Goal: Task Accomplishment & Management: Complete application form

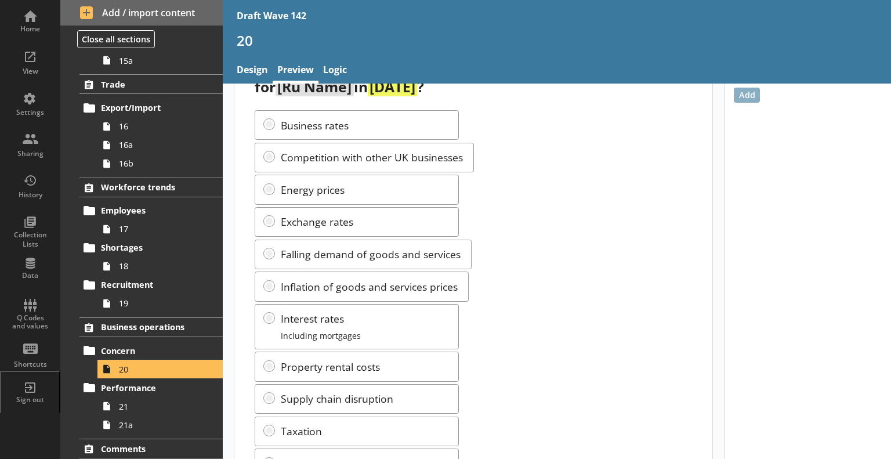
scroll to position [116, 0]
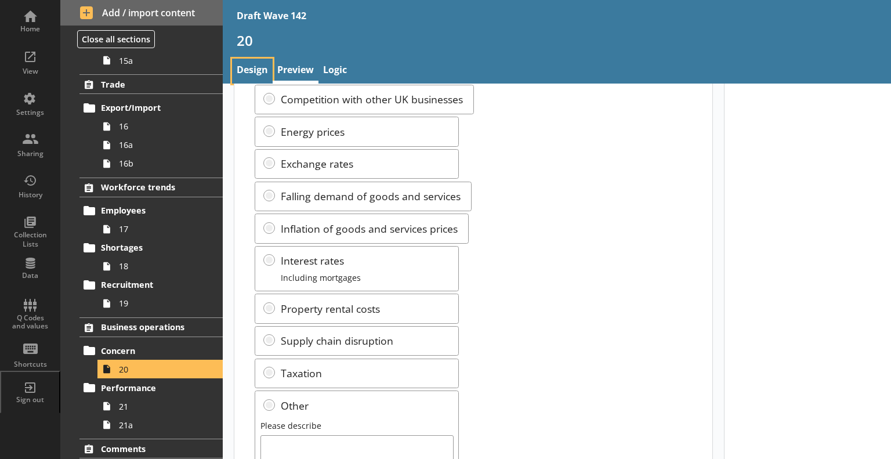
click at [248, 71] on link "Design" at bounding box center [252, 71] width 41 height 25
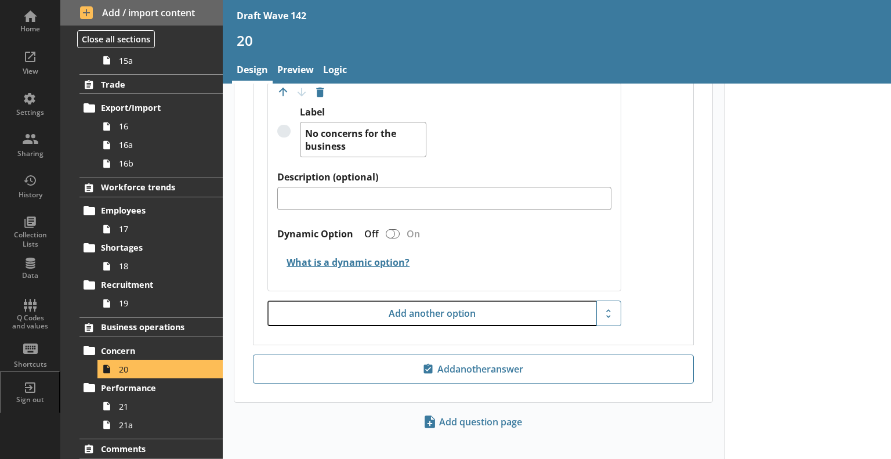
scroll to position [2978, 0]
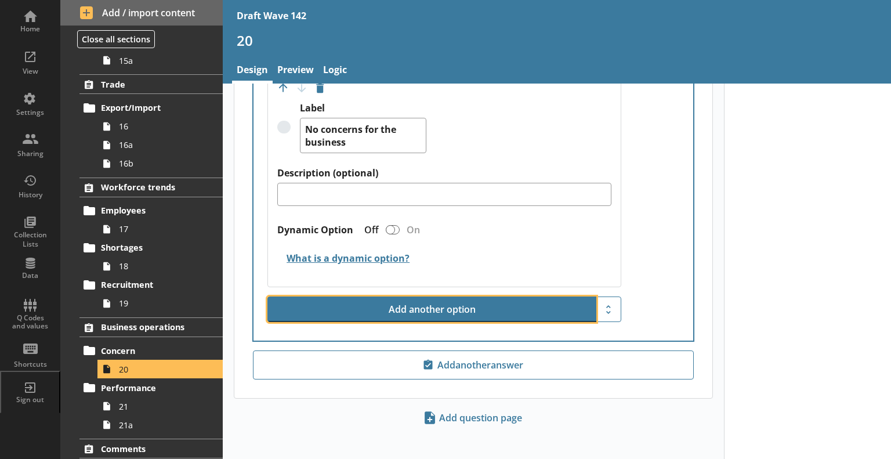
click at [453, 297] on button "Add another option" at bounding box center [432, 310] width 328 height 26
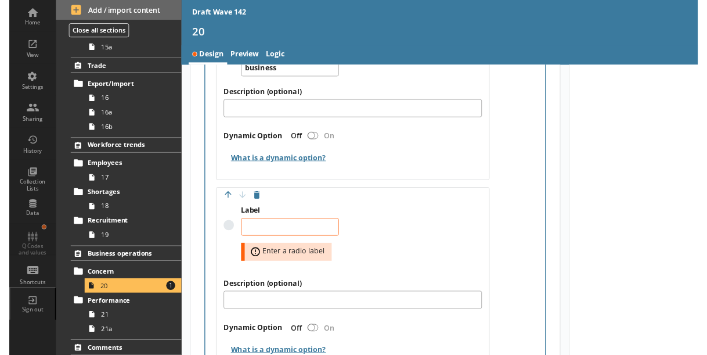
scroll to position [3036, 0]
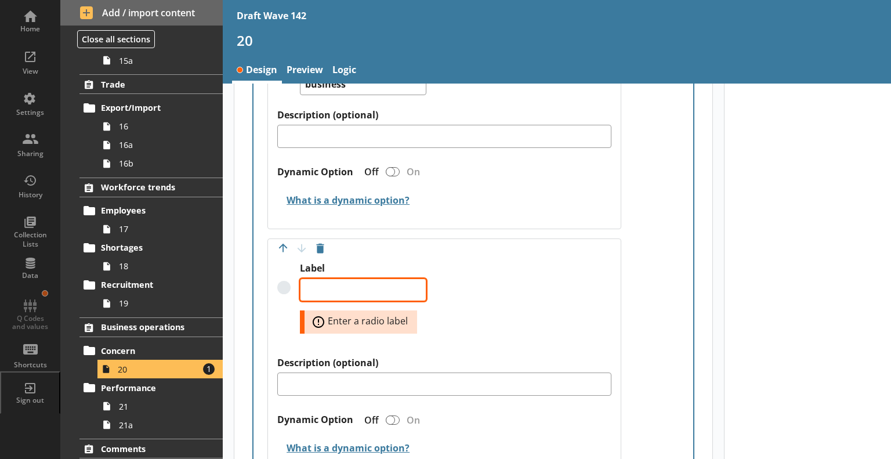
click at [360, 286] on textarea "Label" at bounding box center [363, 290] width 127 height 23
type textarea "x"
type textarea "W"
type textarea "x"
type textarea "Wr"
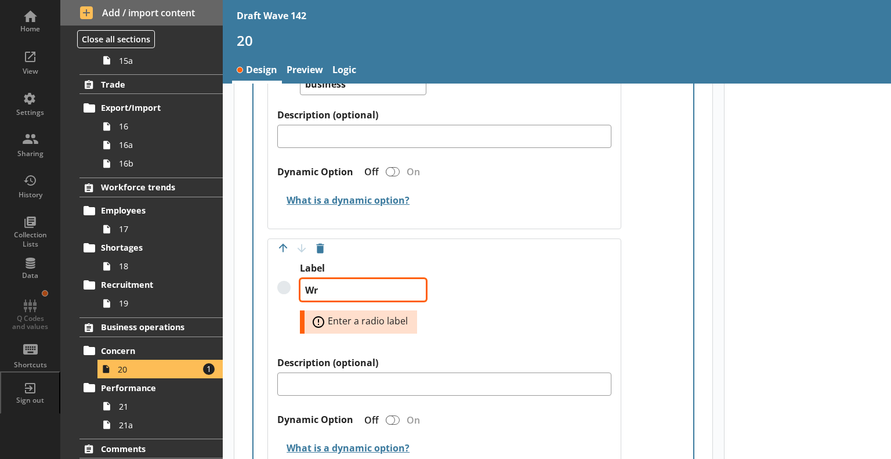
type textarea "x"
type textarea "Wrp"
type textarea "x"
type textarea "Wr"
type textarea "x"
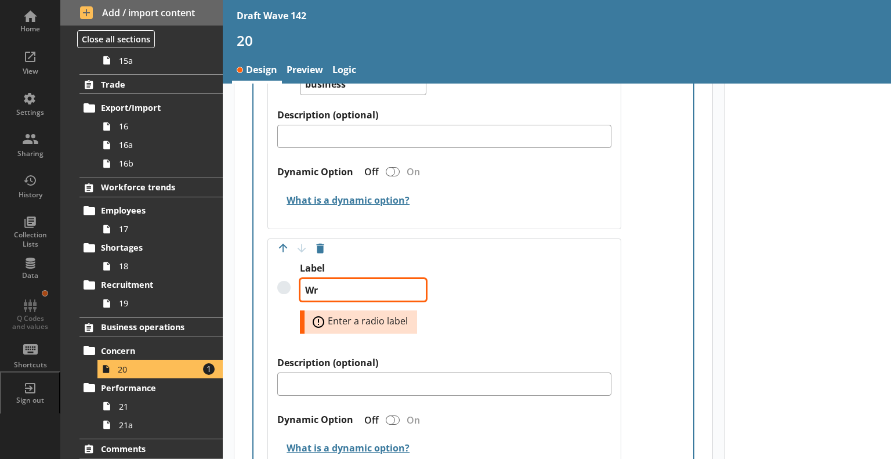
type textarea "W"
type textarea "x"
type textarea "Wor"
type textarea "x"
type textarea "Work"
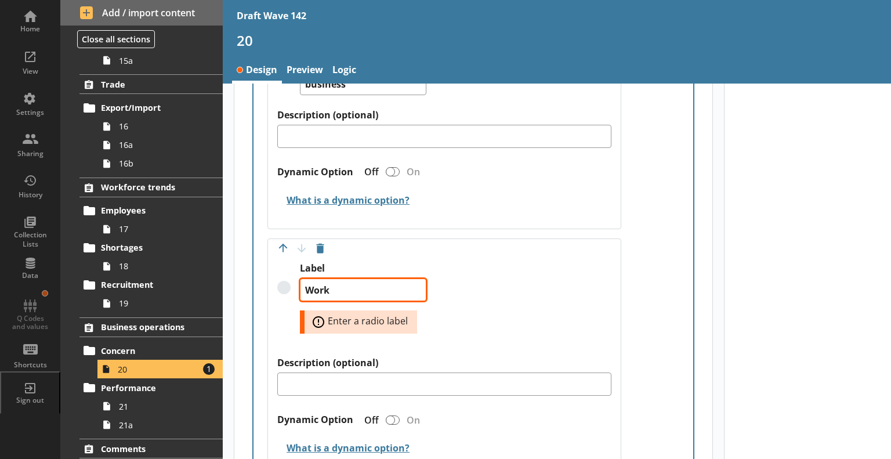
type textarea "x"
type textarea "Worke"
type textarea "x"
type textarea "Worker"
type textarea "x"
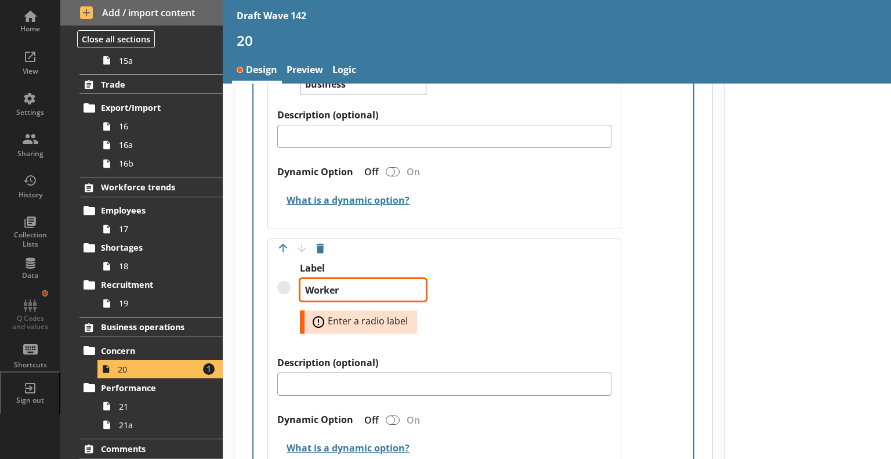
type textarea "Worker"
type textarea "x"
type textarea "Worker sh"
type textarea "x"
type textarea "Worker shj"
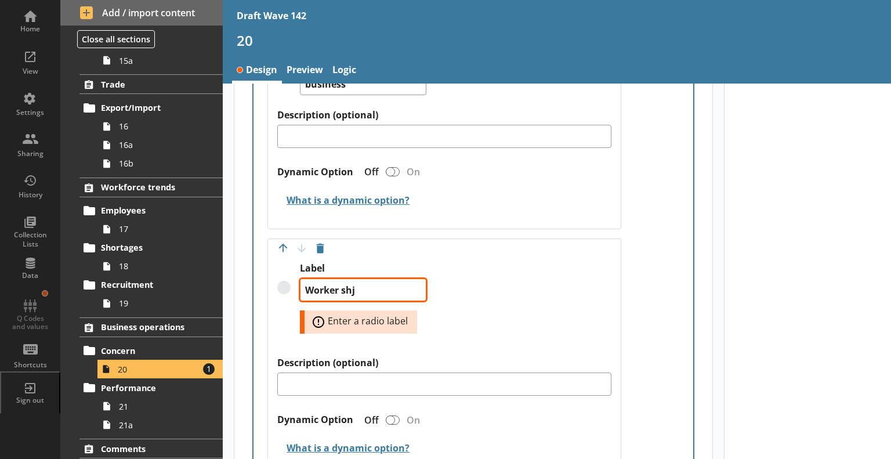
type textarea "x"
type textarea "Worker shjo"
type textarea "x"
type textarea "Worker shj"
type textarea "x"
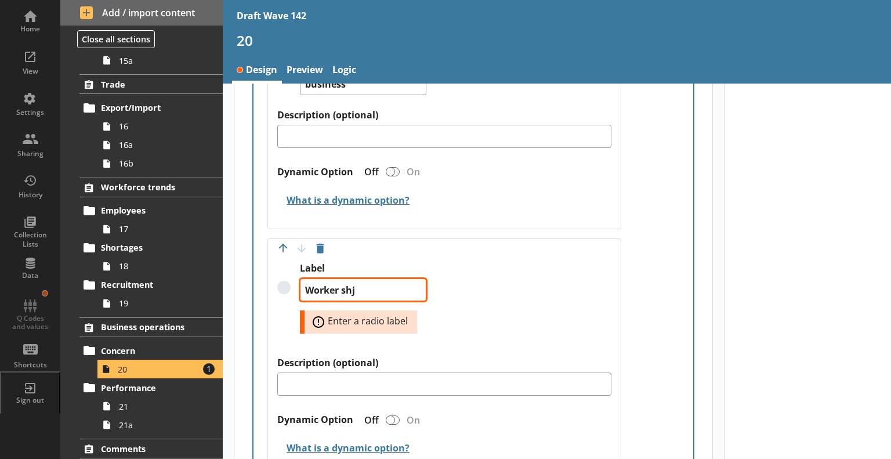
type textarea "Worker sh"
type textarea "x"
type textarea "Worker sho"
type textarea "x"
type textarea "Worker shor"
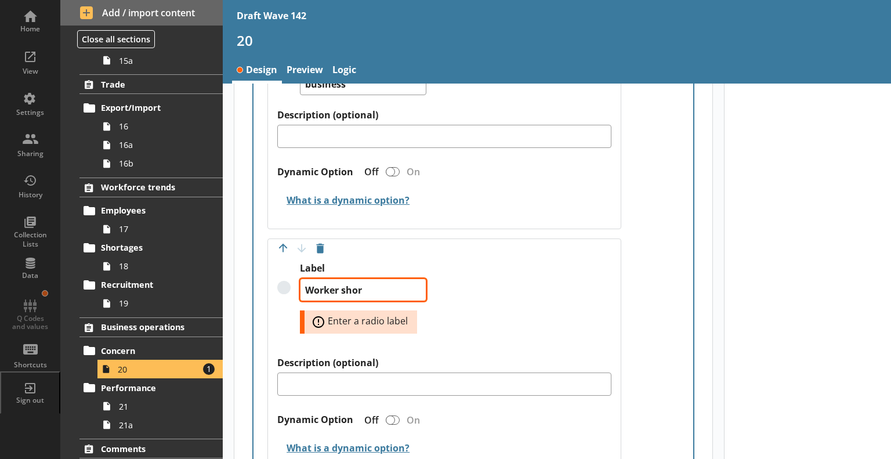
type textarea "x"
type textarea "Worker short"
type textarea "x"
type textarea "Worker shorta"
type textarea "x"
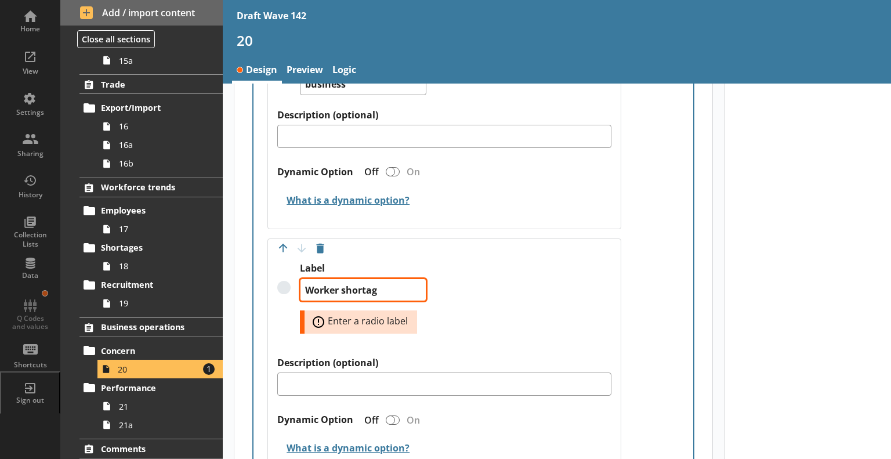
type textarea "Worker shortage"
type textarea "x"
type textarea "Worker shortages"
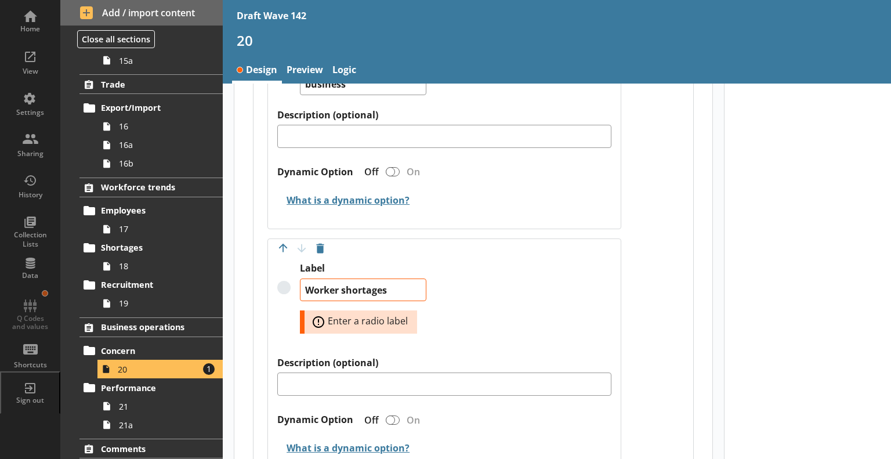
click at [453, 292] on div "Label Worker shortages Error: Enter a radio label" at bounding box center [444, 309] width 334 height 95
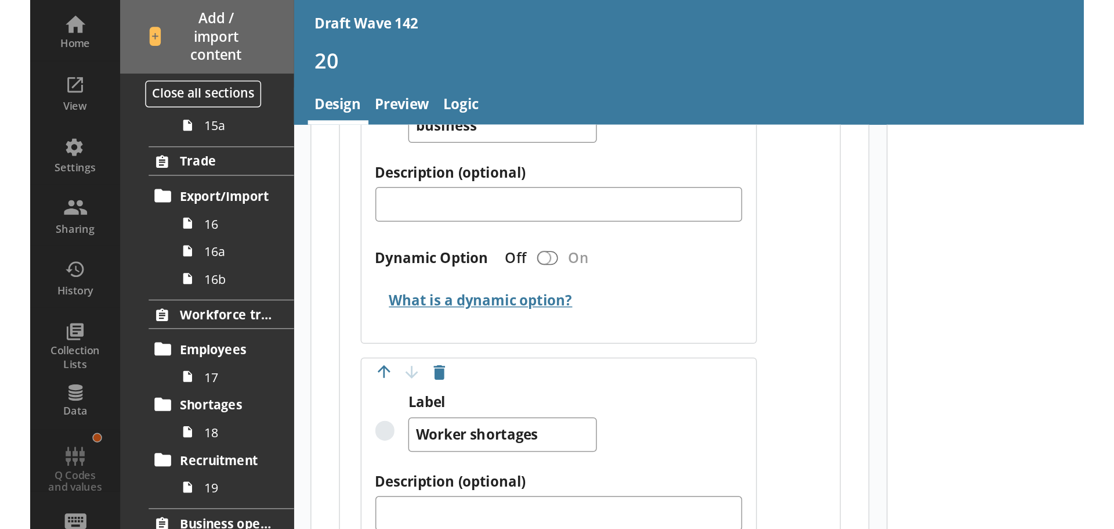
scroll to position [3027, 0]
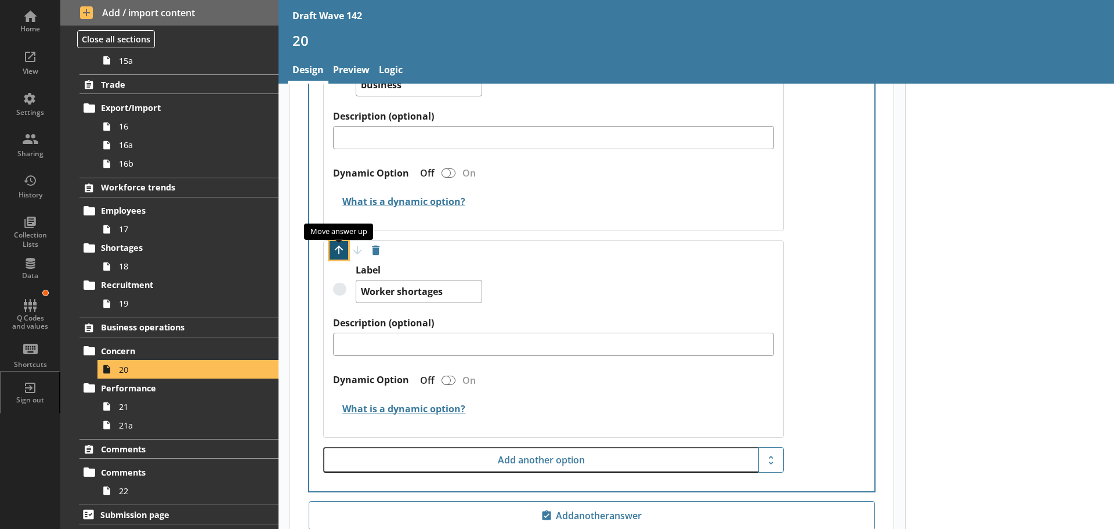
click at [333, 250] on button "Move option up" at bounding box center [339, 250] width 19 height 19
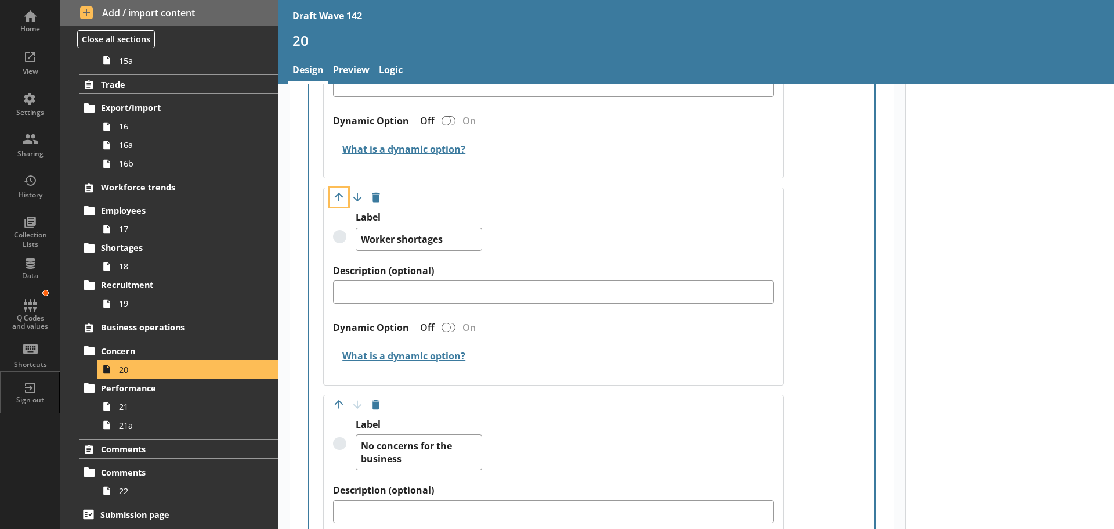
scroll to position [2853, 0]
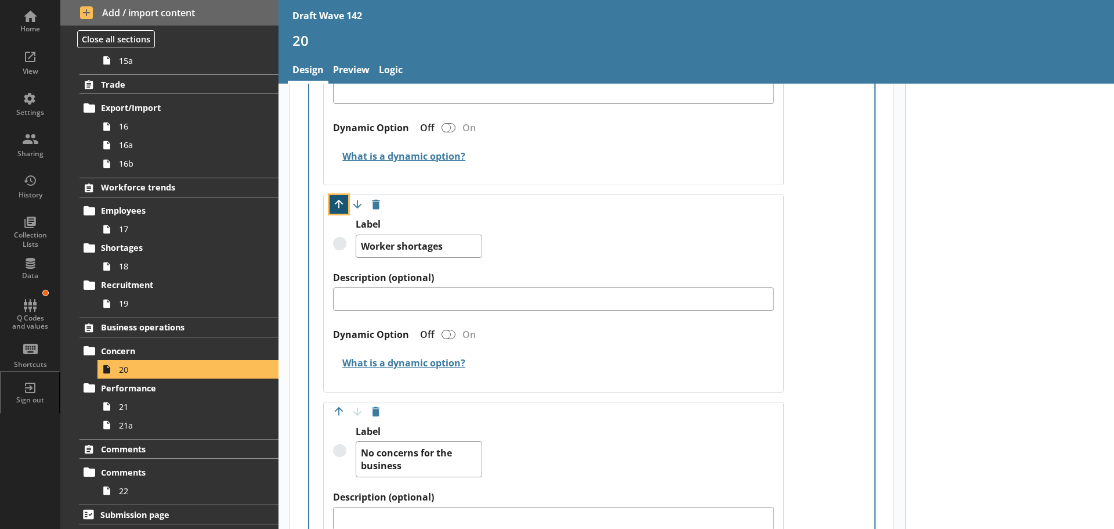
click at [340, 204] on button "Move option up" at bounding box center [339, 204] width 19 height 19
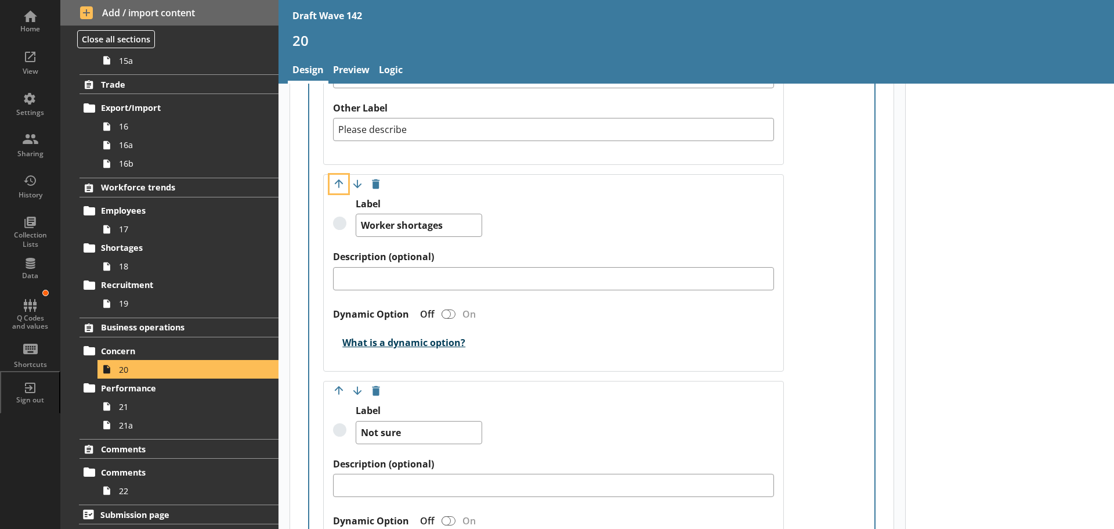
scroll to position [2621, 0]
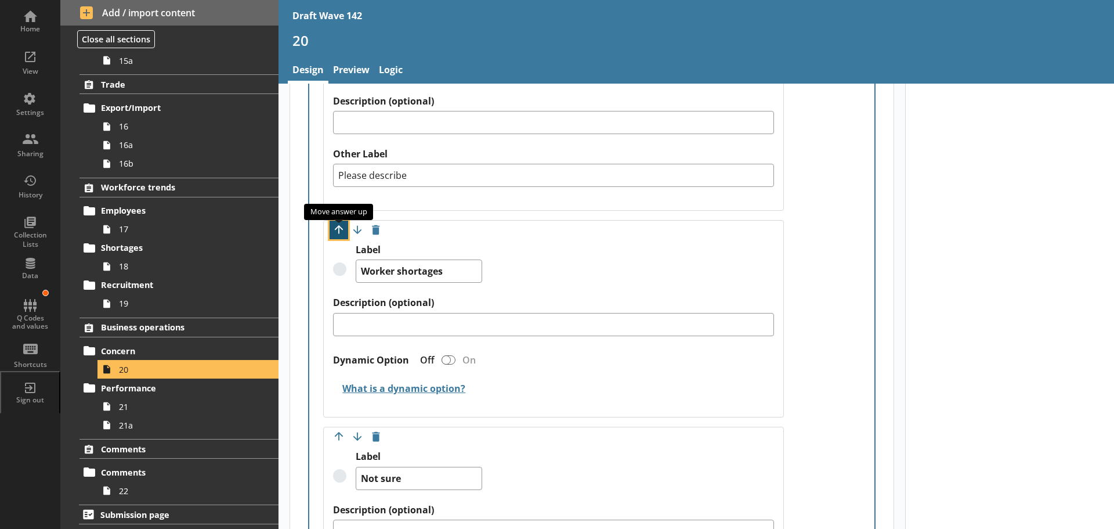
click at [337, 232] on button "Move option up" at bounding box center [339, 230] width 19 height 19
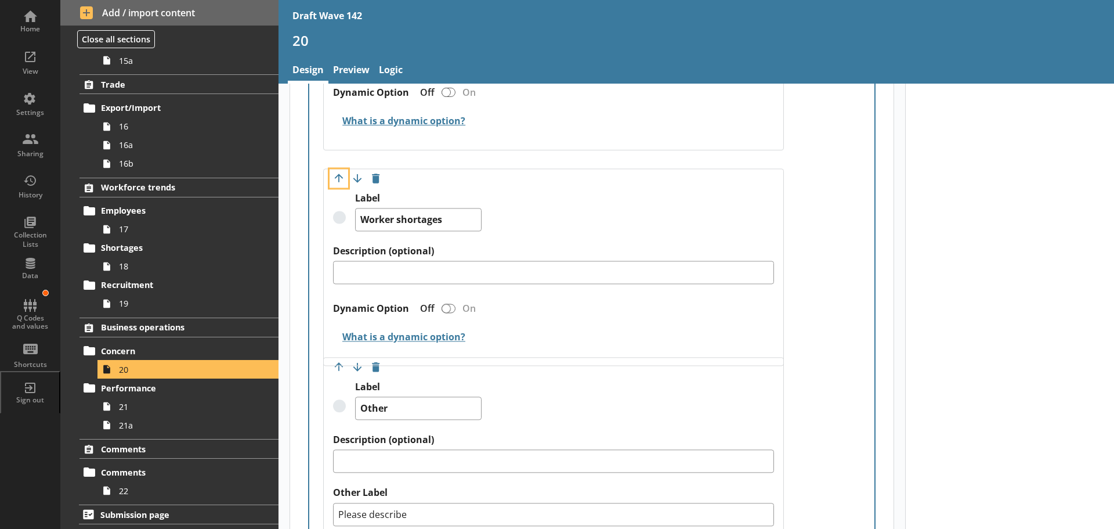
type textarea "x"
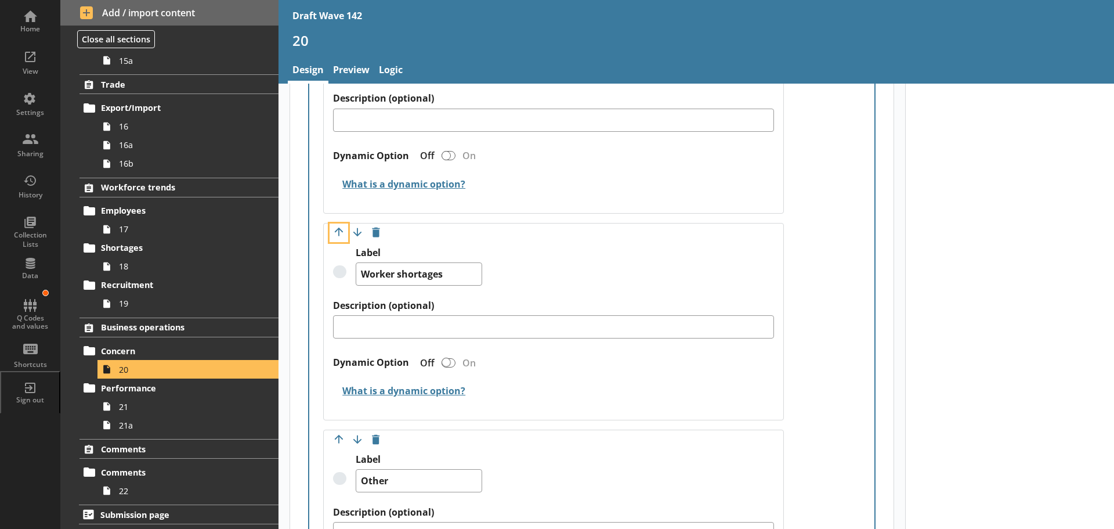
scroll to position [2505, 0]
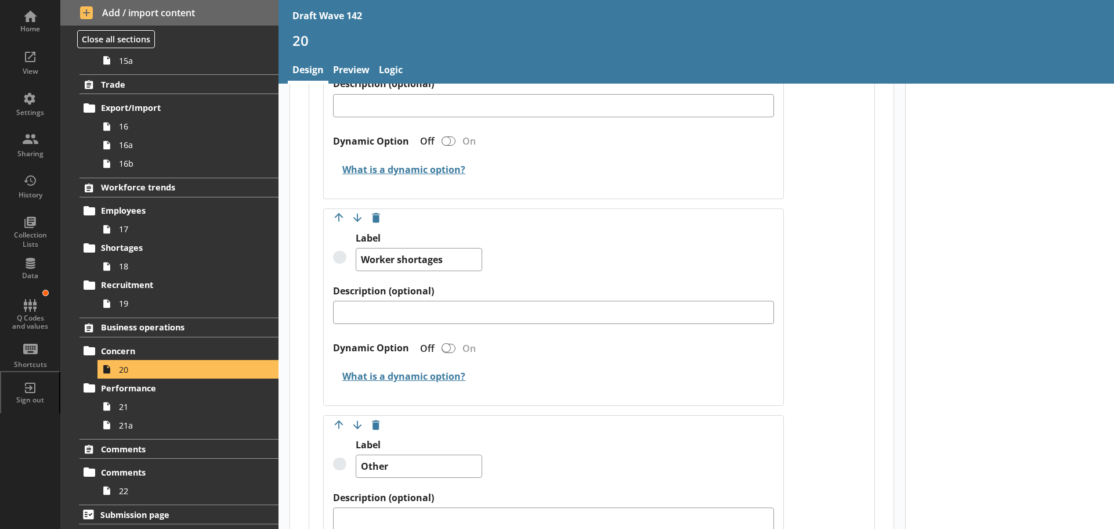
scroll to position [2360, 0]
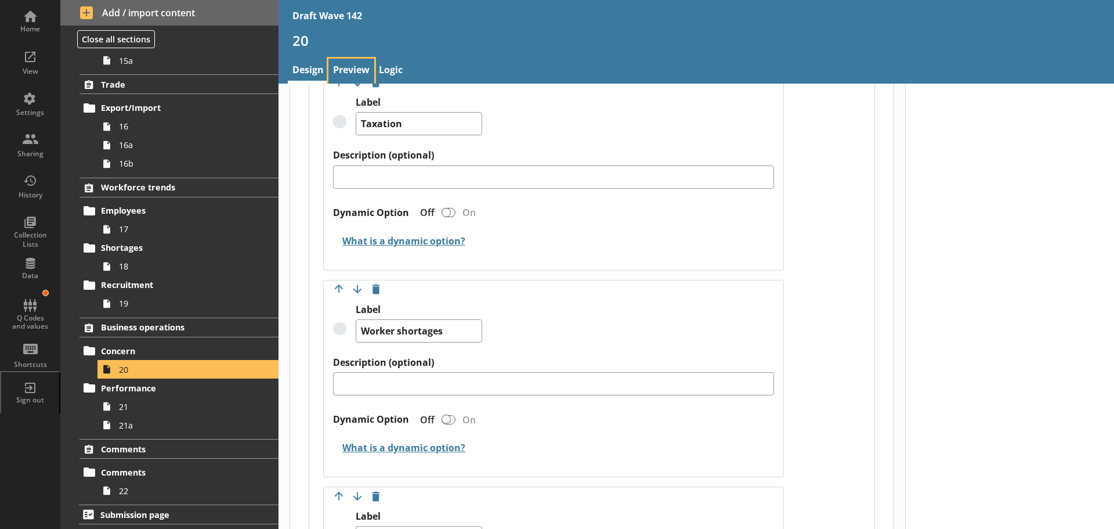
click at [356, 68] on link "Preview" at bounding box center [351, 71] width 46 height 25
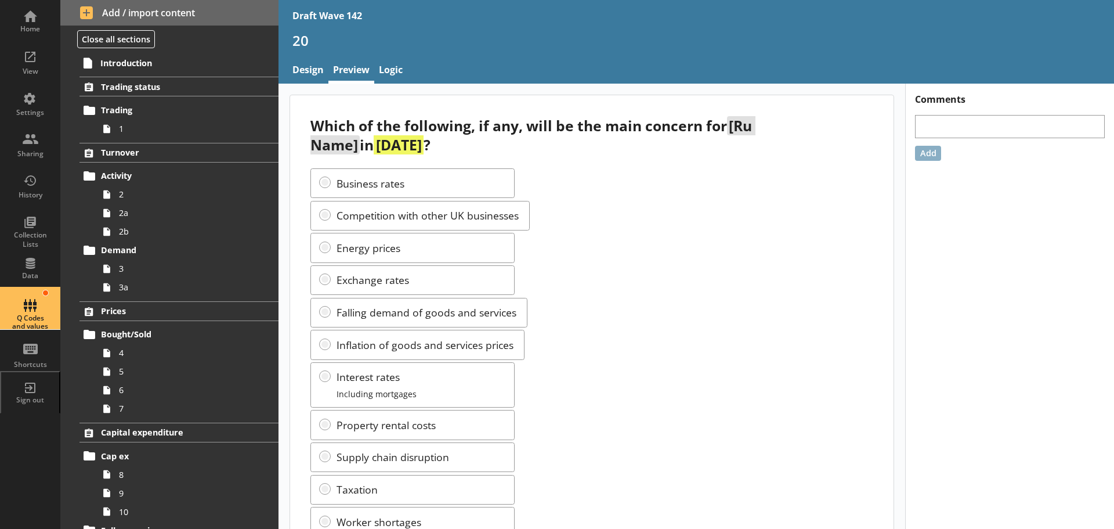
click at [41, 305] on div "Q Codes and values" at bounding box center [30, 308] width 41 height 41
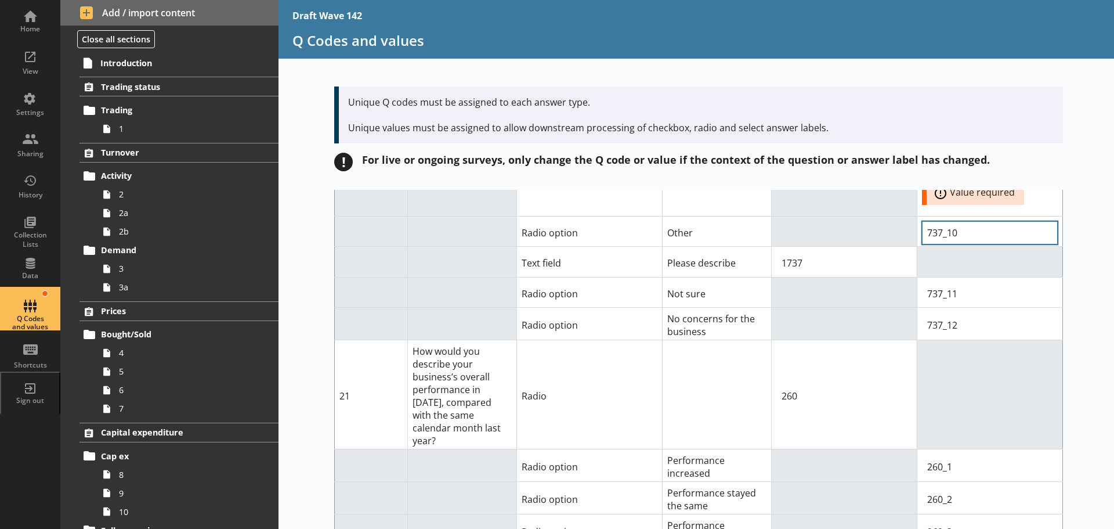
scroll to position [8240, 0]
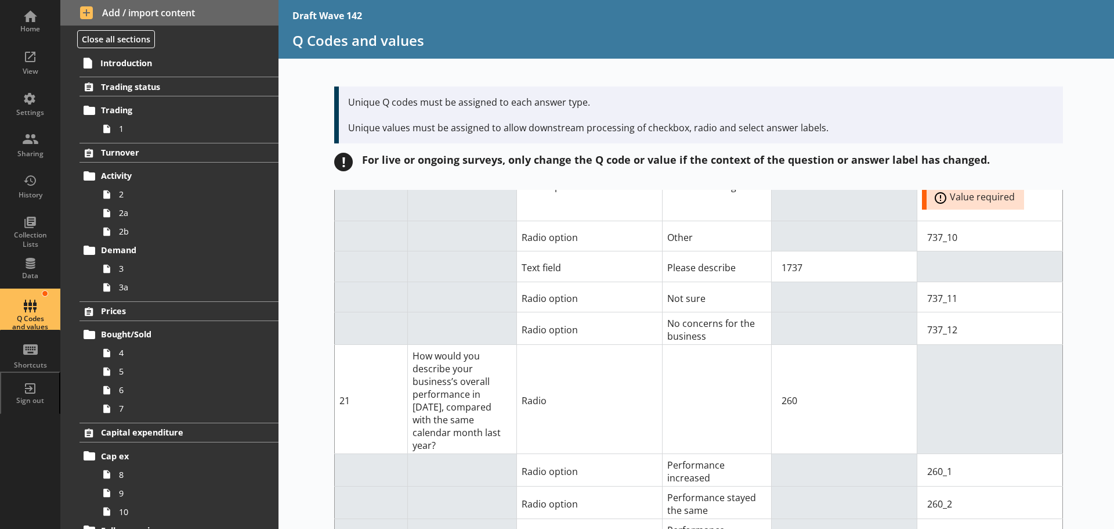
click at [984, 177] on input "Option Value input field" at bounding box center [990, 165] width 136 height 23
paste input "737_15"
type input "737_15"
click at [1072, 294] on div "Short code Question Answer Type Answer label Q code for answer type Value for c…" at bounding box center [697, 359] width 836 height 339
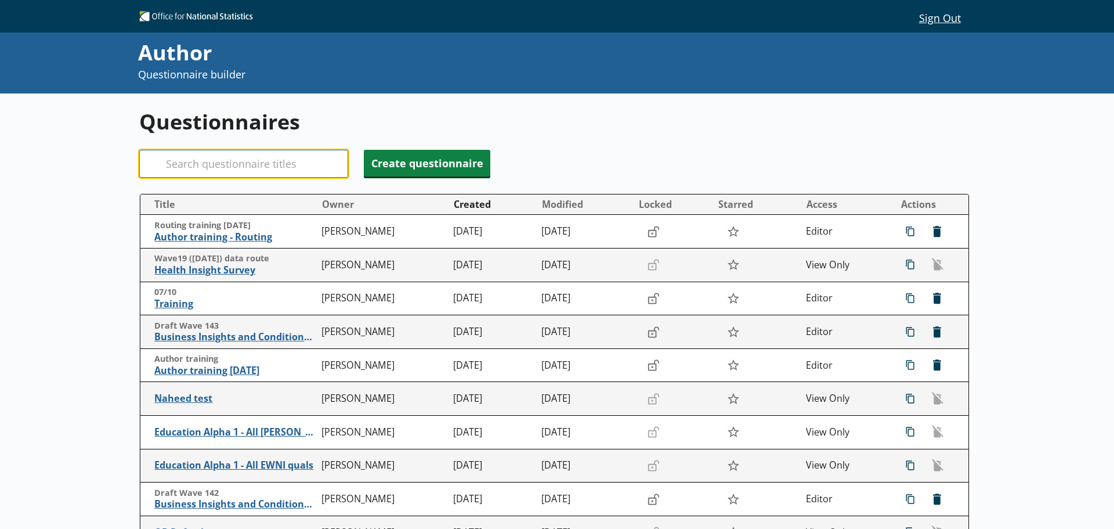
click at [299, 170] on input "Search" at bounding box center [243, 164] width 209 height 28
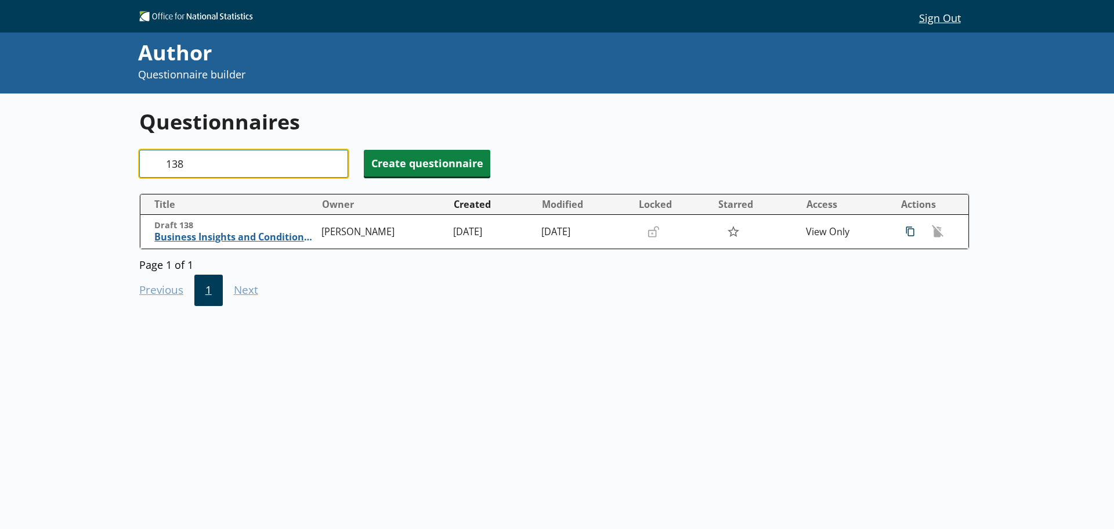
type input "138"
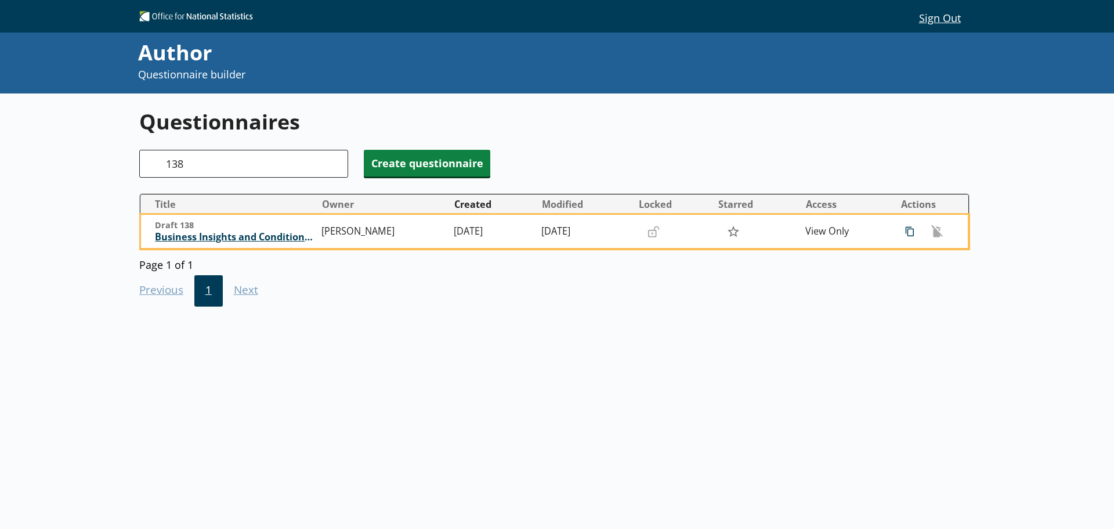
click at [238, 236] on span "Business Insights and Conditions Survey (BICS)" at bounding box center [235, 237] width 161 height 12
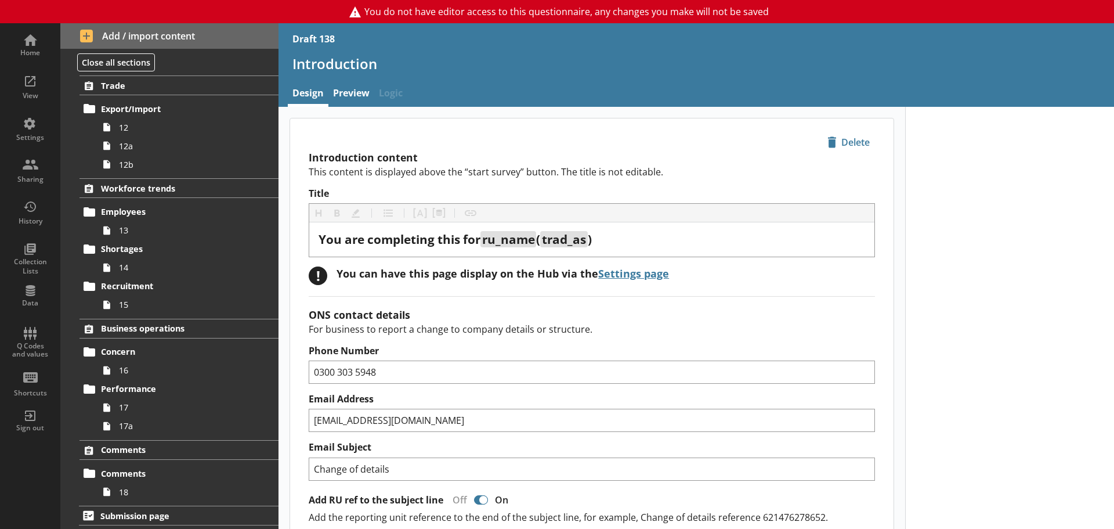
scroll to position [614, 0]
click at [168, 360] on link "16" at bounding box center [187, 369] width 181 height 19
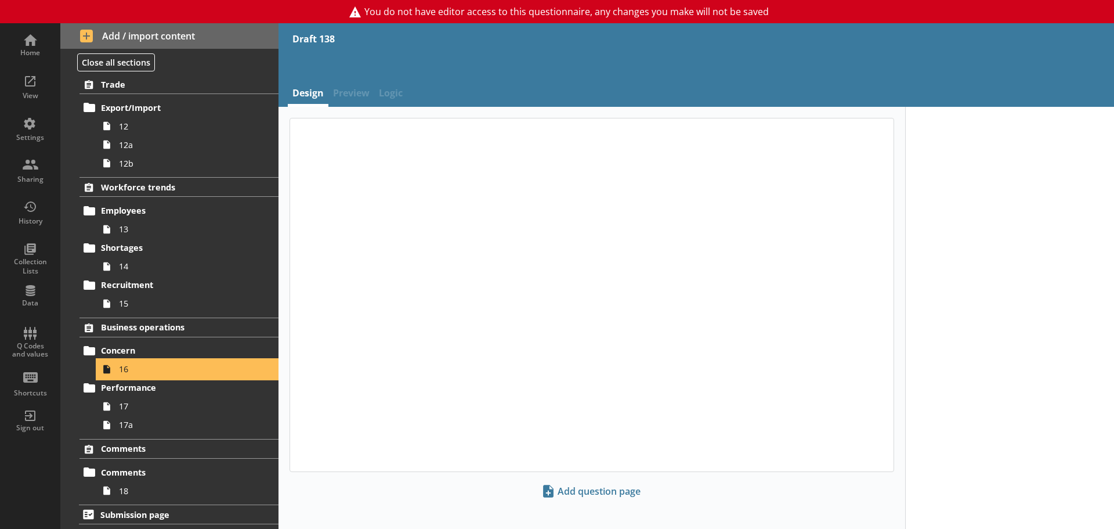
type textarea "x"
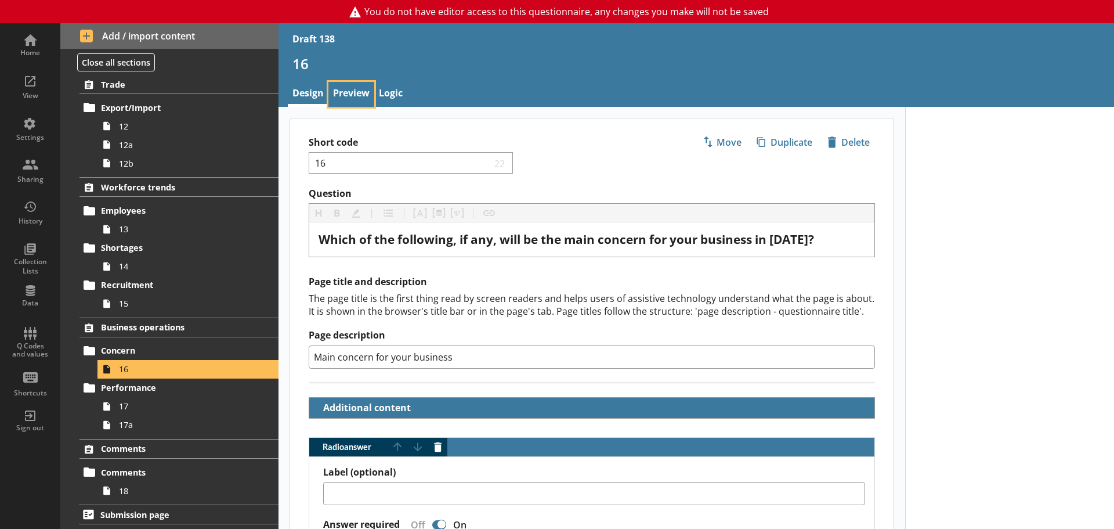
click at [362, 99] on link "Preview" at bounding box center [351, 94] width 46 height 25
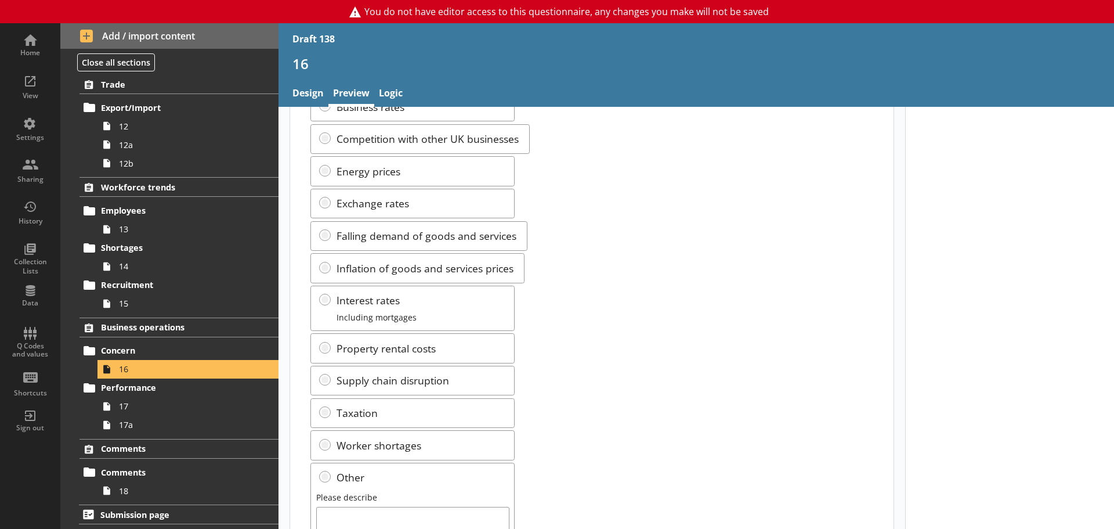
scroll to position [174, 0]
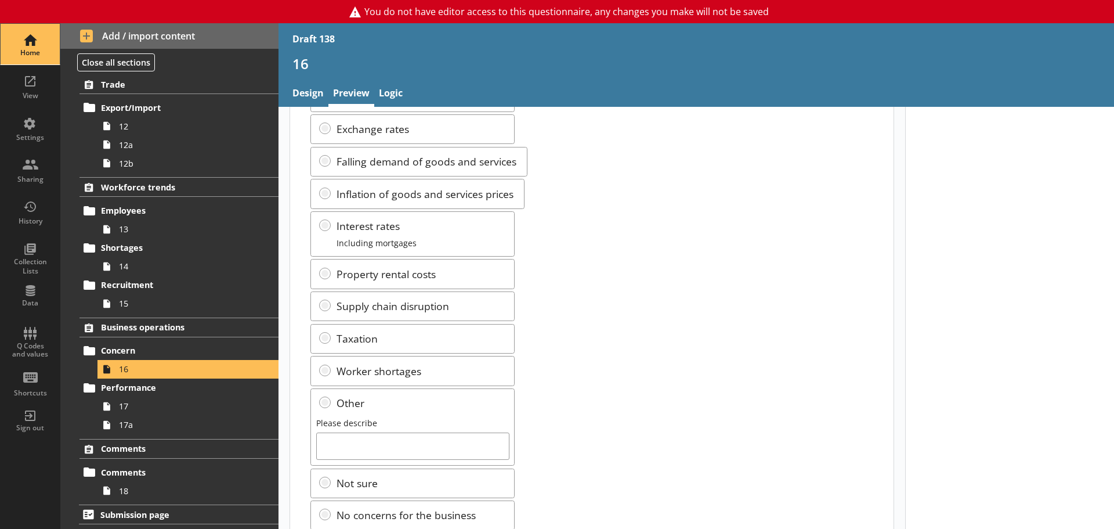
click at [37, 40] on div "Home" at bounding box center [30, 44] width 41 height 41
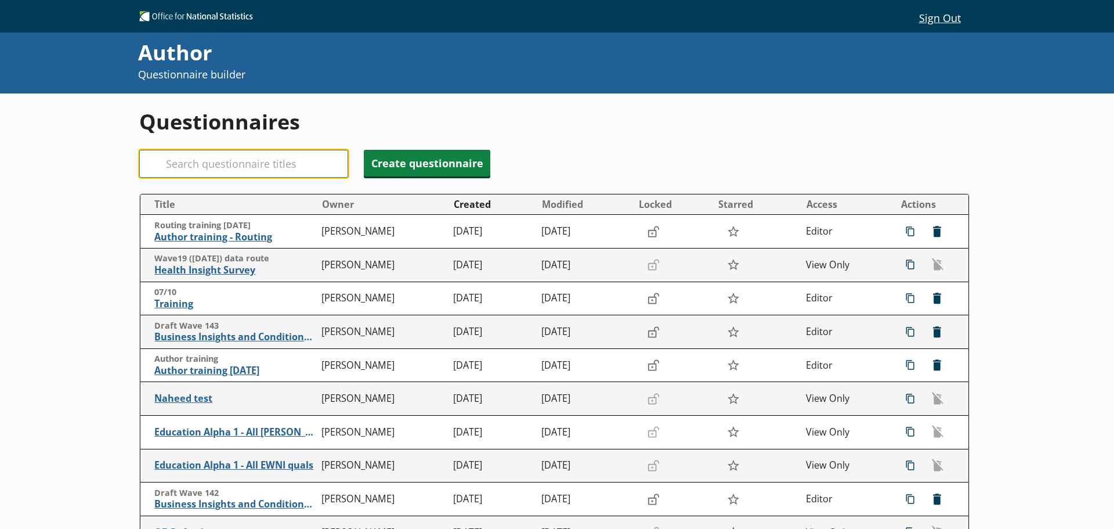
click at [281, 160] on input "Search" at bounding box center [243, 164] width 209 height 28
type input "140"
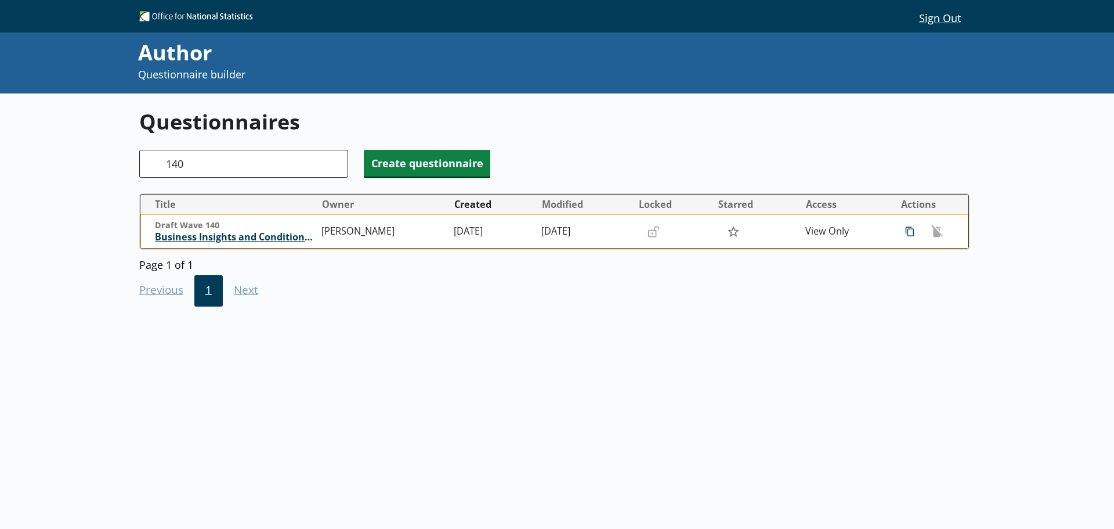
click at [269, 239] on span "Business Insights and Conditions Survey (BICS)" at bounding box center [235, 237] width 161 height 12
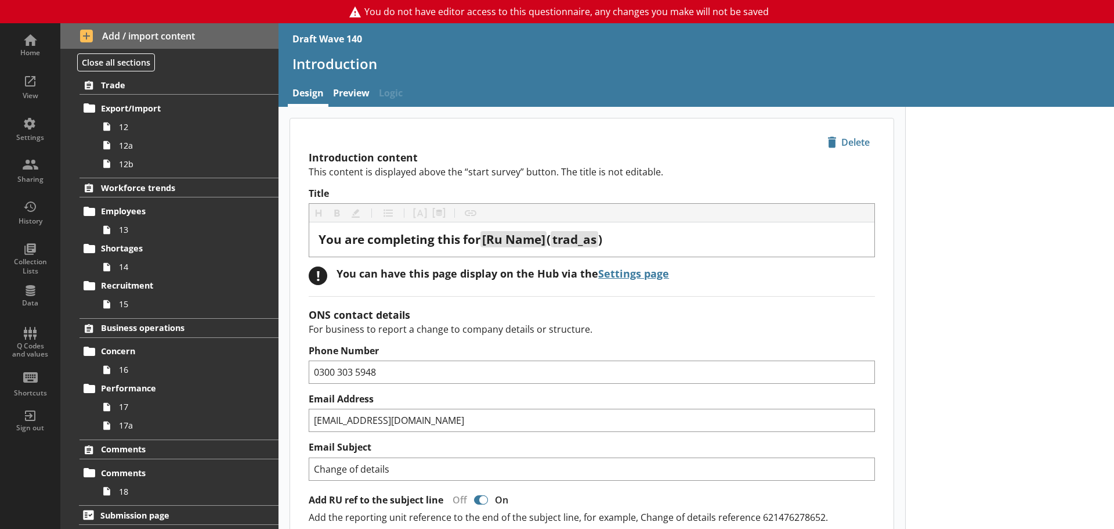
scroll to position [614, 0]
click at [168, 370] on span "16" at bounding box center [183, 368] width 129 height 11
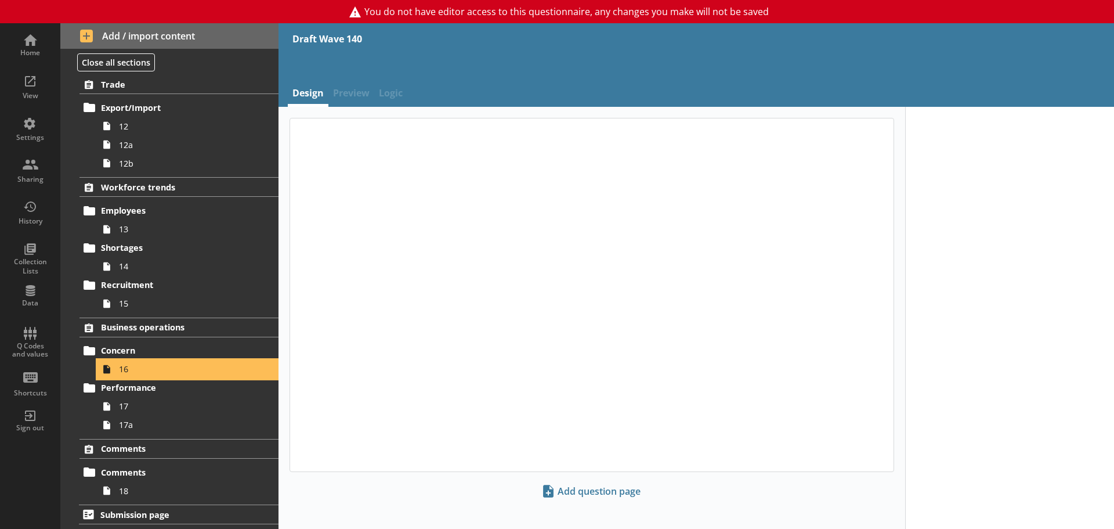
type textarea "x"
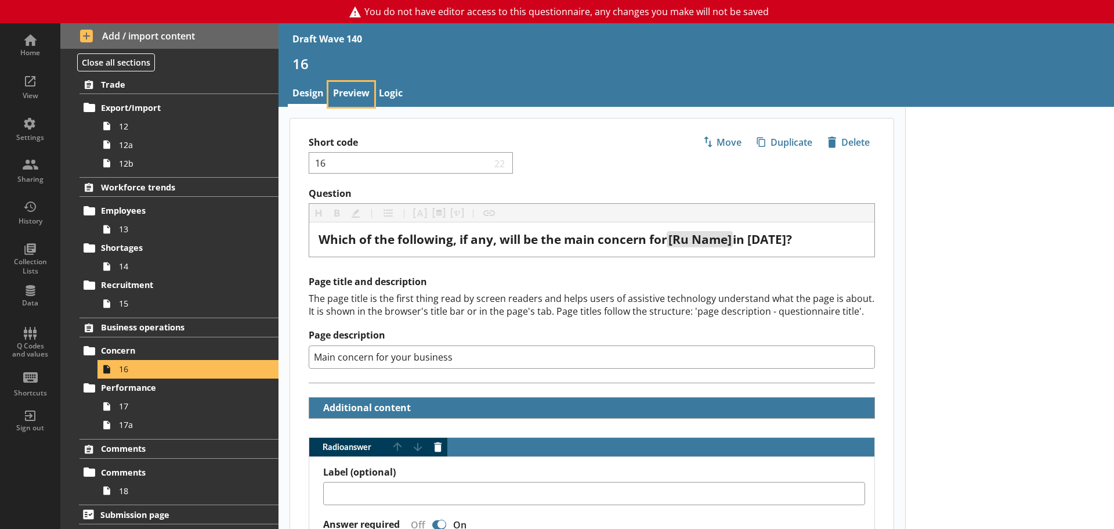
click at [364, 93] on link "Preview" at bounding box center [351, 94] width 46 height 25
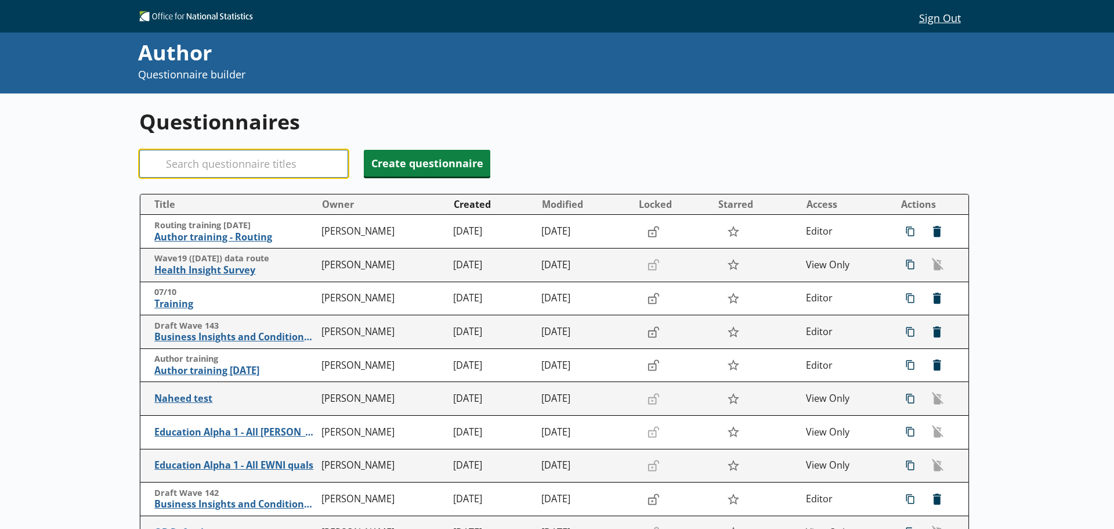
click at [218, 168] on input "Search" at bounding box center [243, 164] width 209 height 28
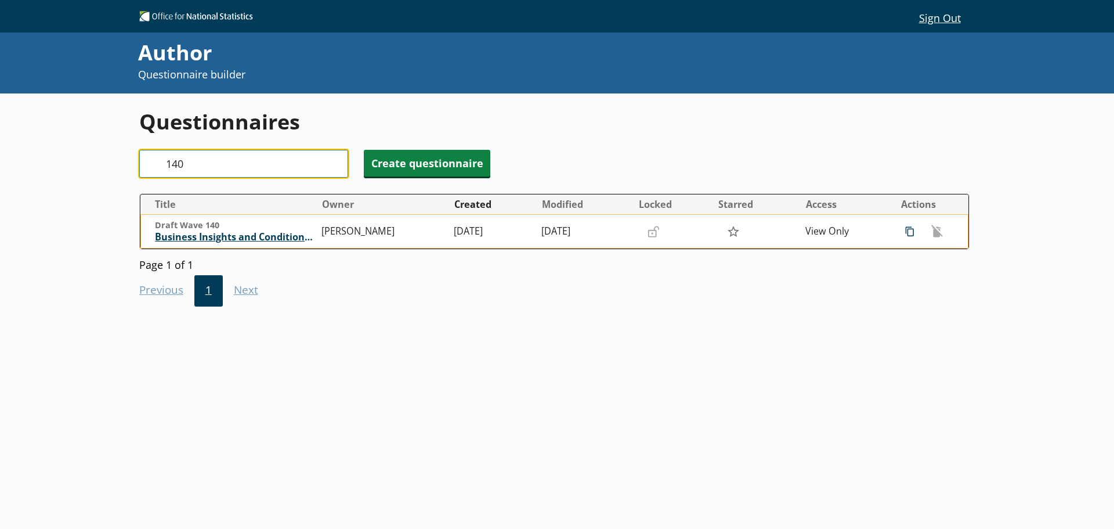
type input "140"
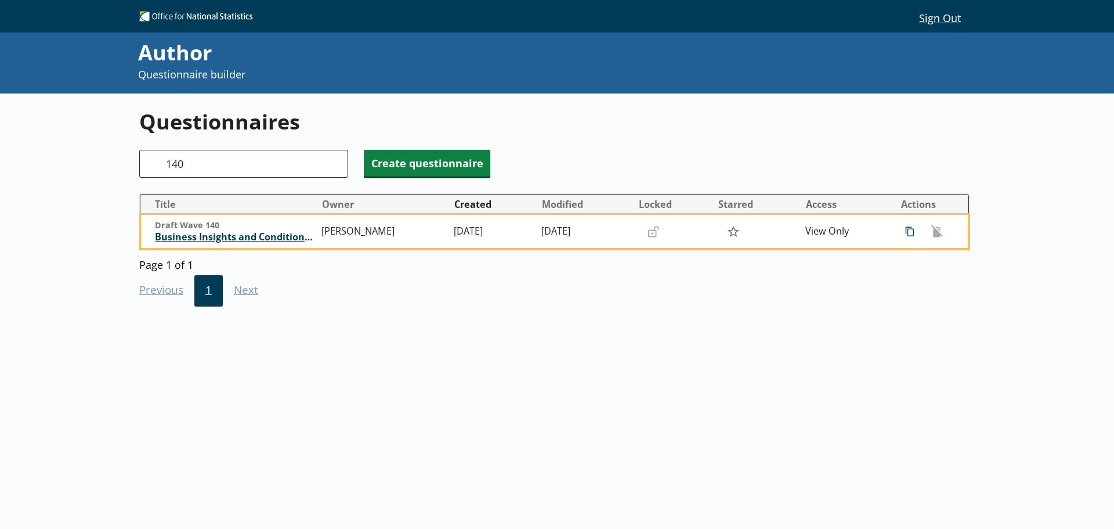
click at [264, 234] on span "Business Insights and Conditions Survey (BICS)" at bounding box center [235, 237] width 161 height 12
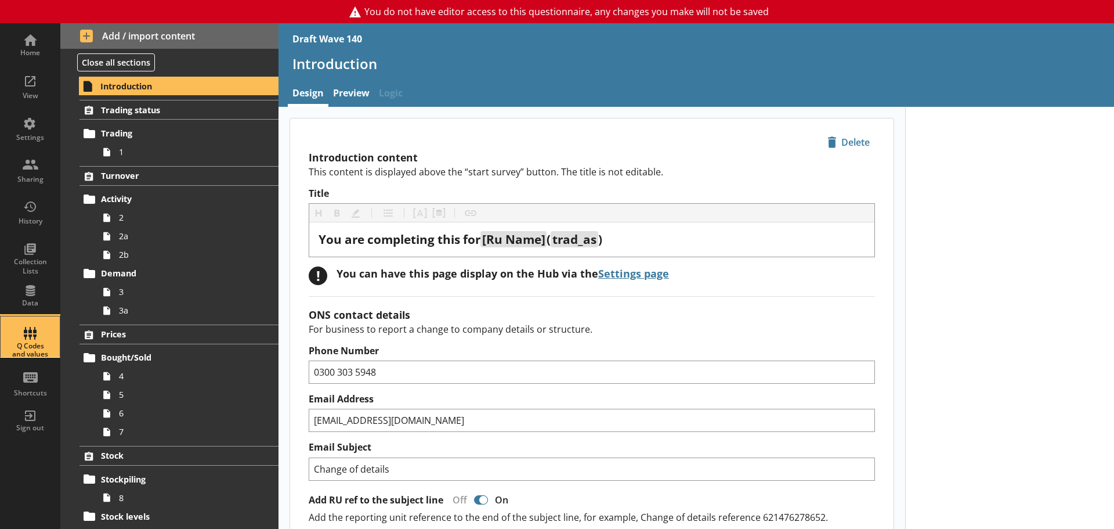
click at [28, 349] on div "Q Codes and values" at bounding box center [30, 350] width 41 height 17
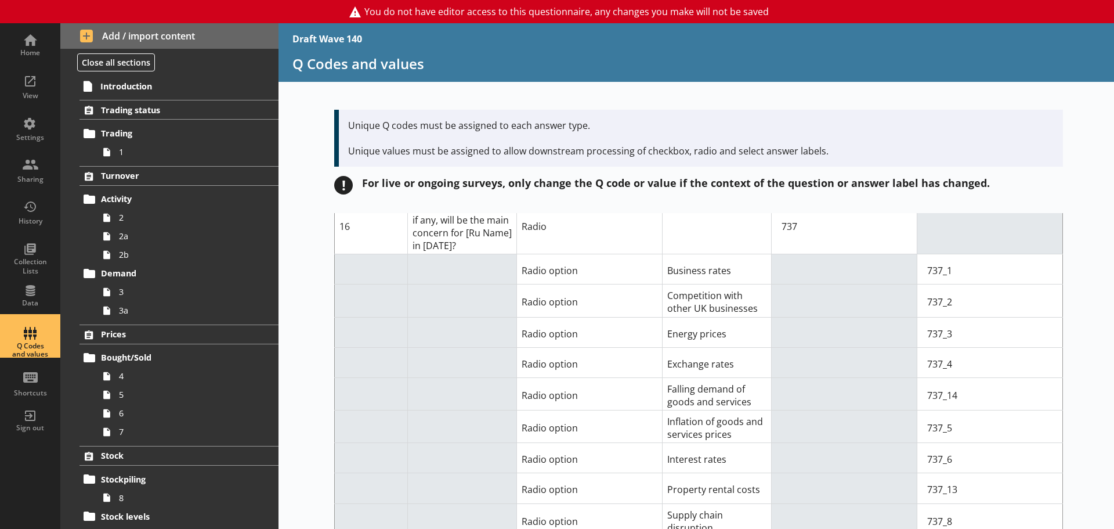
scroll to position [6431, 0]
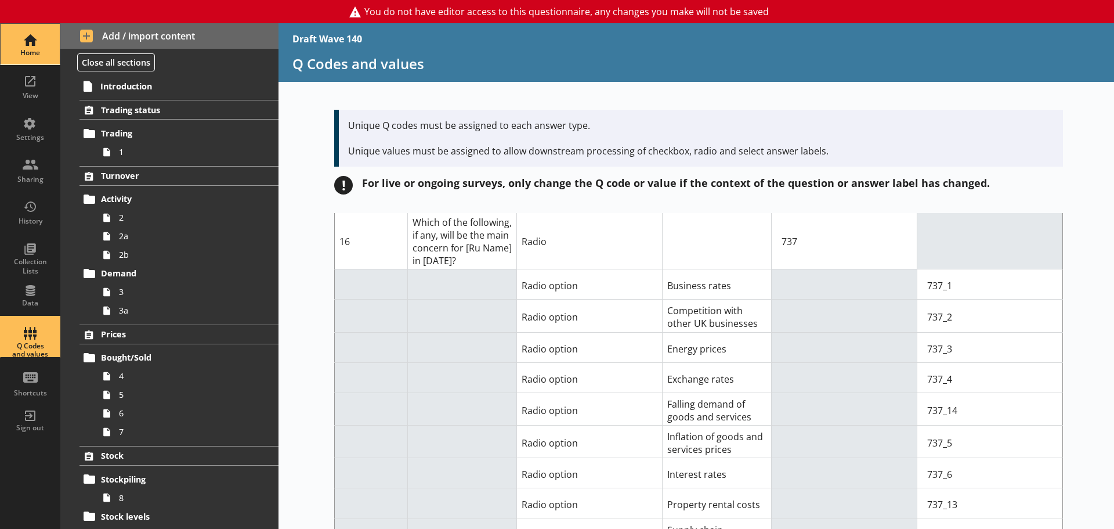
click at [34, 48] on div "Home" at bounding box center [30, 52] width 41 height 9
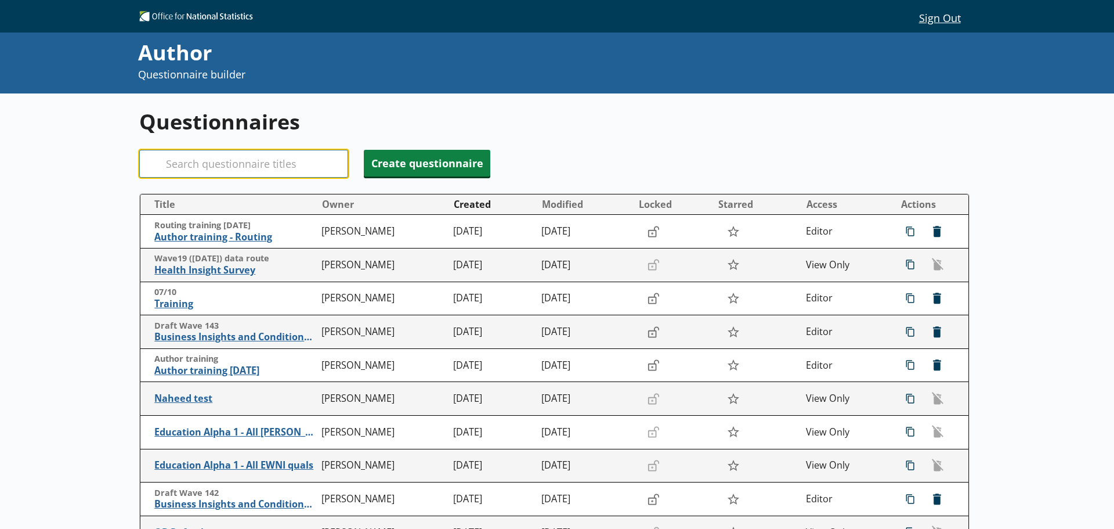
click at [245, 159] on input "Search" at bounding box center [243, 164] width 209 height 28
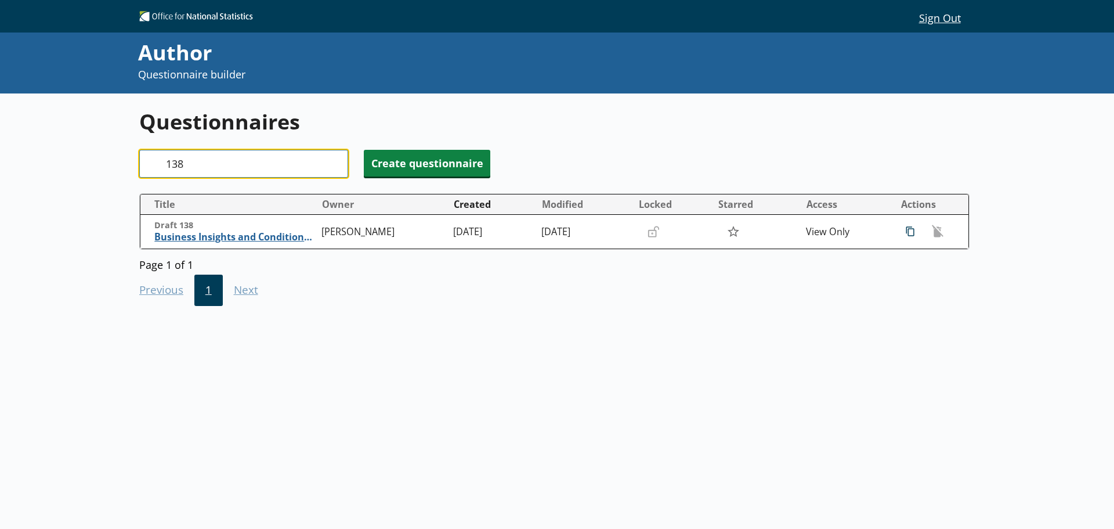
type input "138"
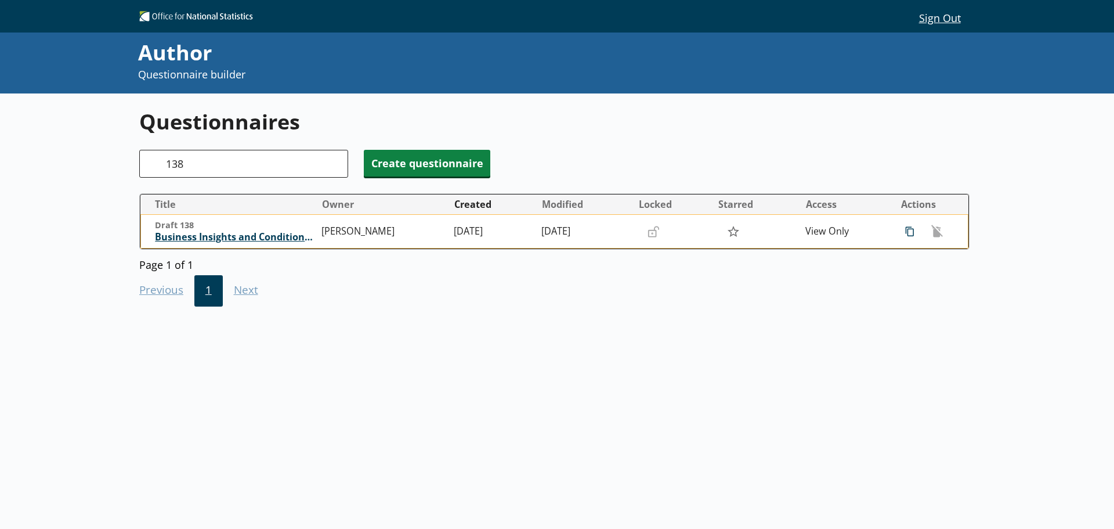
click at [256, 235] on span "Business Insights and Conditions Survey (BICS)" at bounding box center [235, 237] width 161 height 12
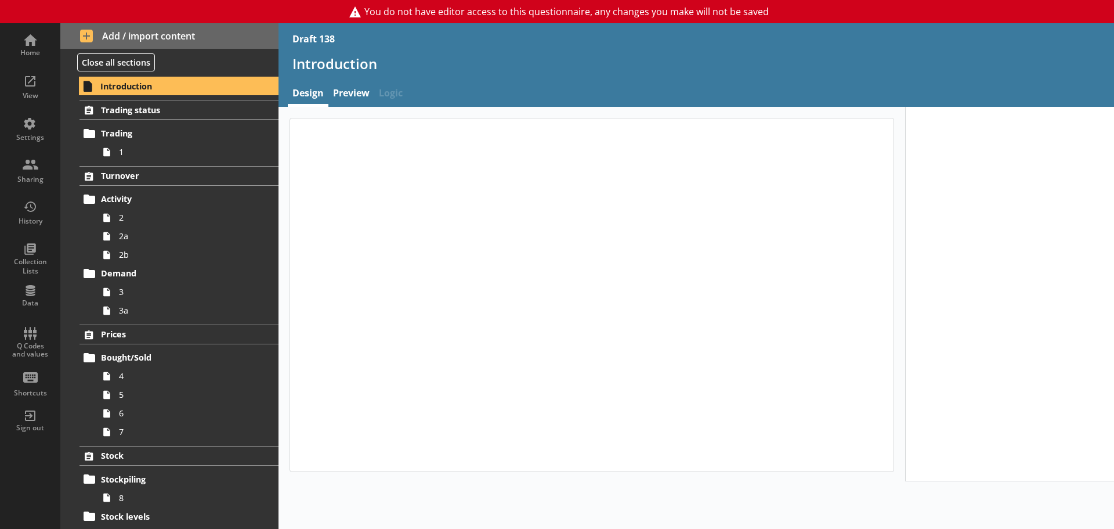
type textarea "x"
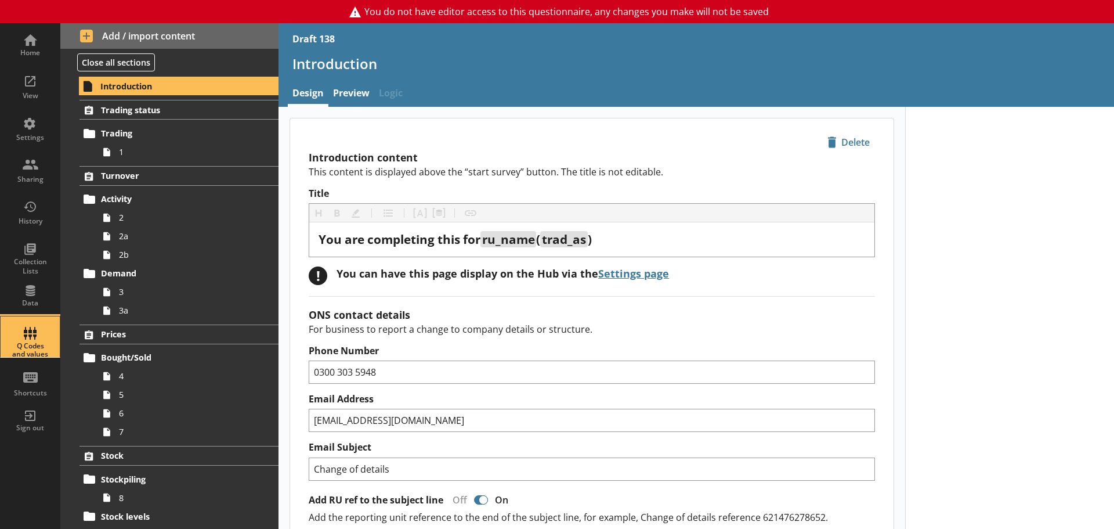
click at [39, 334] on div "Q Codes and values" at bounding box center [30, 336] width 41 height 41
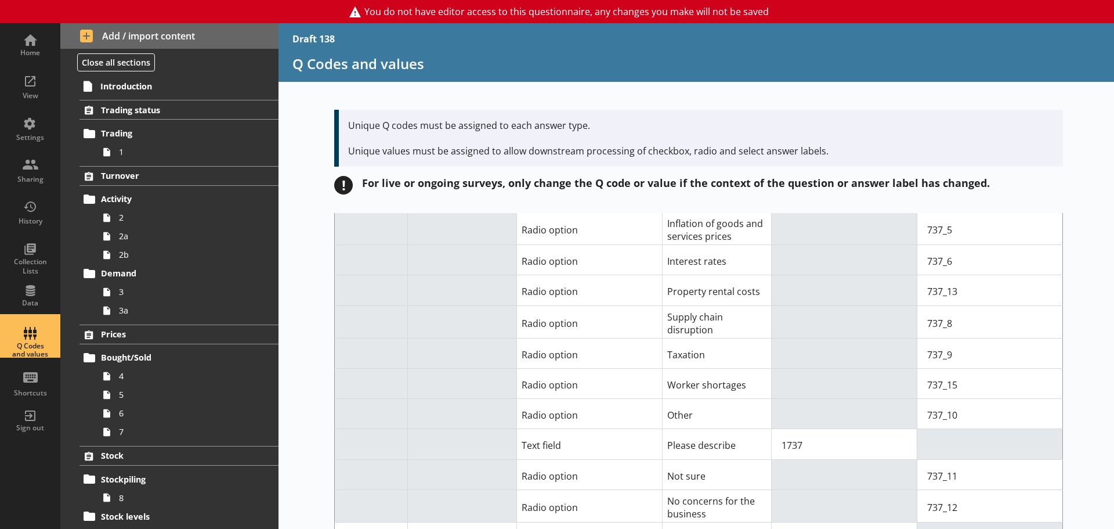
scroll to position [6638, 0]
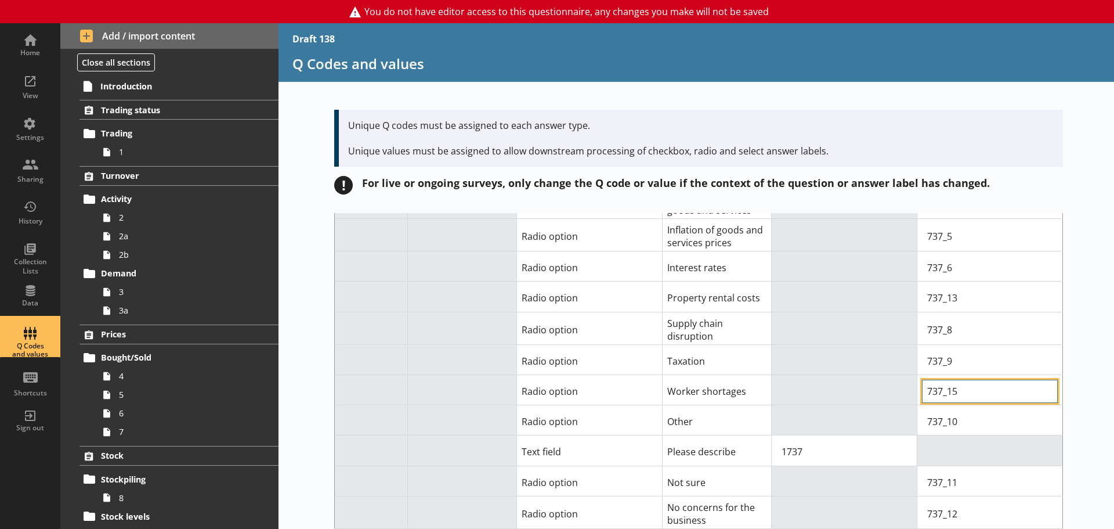
drag, startPoint x: 962, startPoint y: 396, endPoint x: 916, endPoint y: 396, distance: 45.3
click at [917, 396] on td "737_15" at bounding box center [990, 390] width 146 height 30
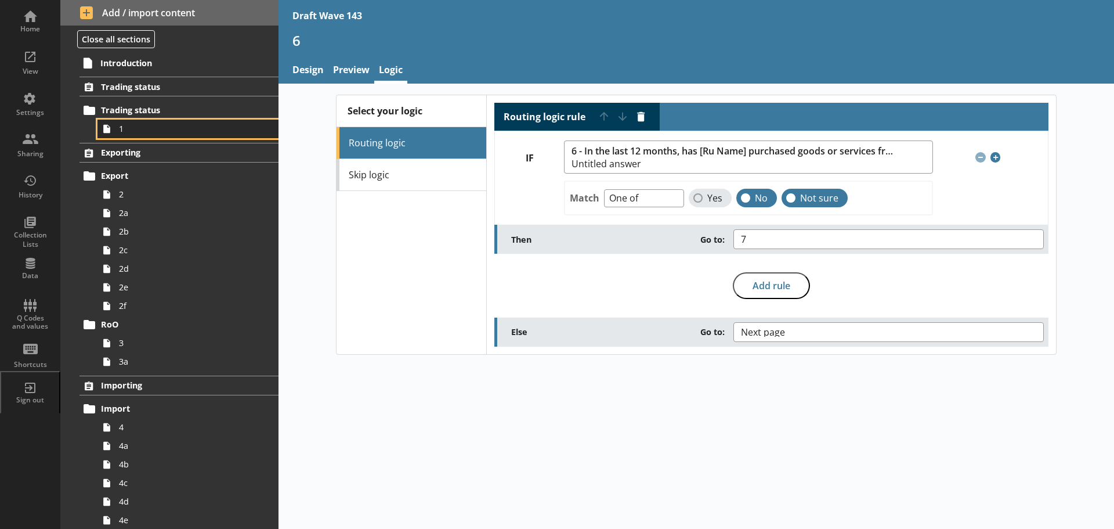
click at [163, 133] on span "1" at bounding box center [183, 128] width 129 height 11
